Goal: Use online tool/utility: Utilize a website feature to perform a specific function

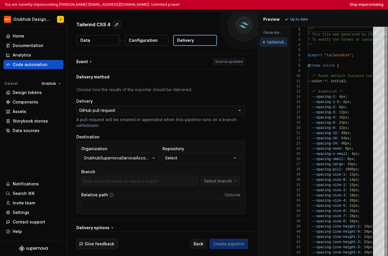
type textarea "*"
click at [377, 7] on button "Stop impersonating" at bounding box center [367, 4] width 34 height 5
